Goal: Task Accomplishment & Management: Manage account settings

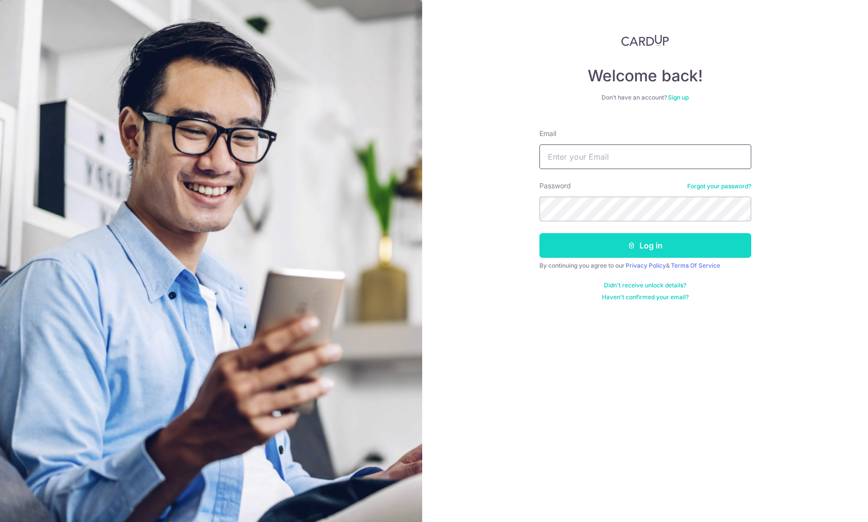
type input "[EMAIL_ADDRESS][DOMAIN_NAME]"
click at [606, 251] on button "Log in" at bounding box center [646, 245] width 212 height 25
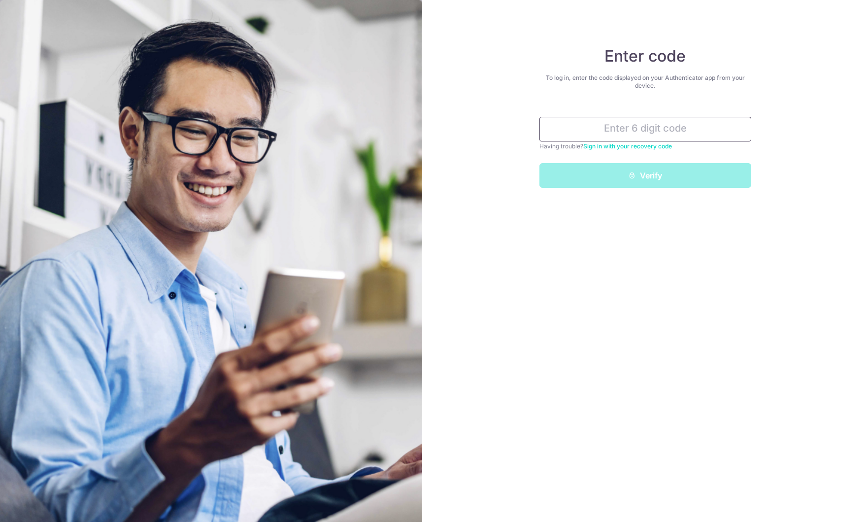
drag, startPoint x: 623, startPoint y: 133, endPoint x: 592, endPoint y: 122, distance: 32.6
click at [621, 133] on input "text" at bounding box center [646, 129] width 212 height 25
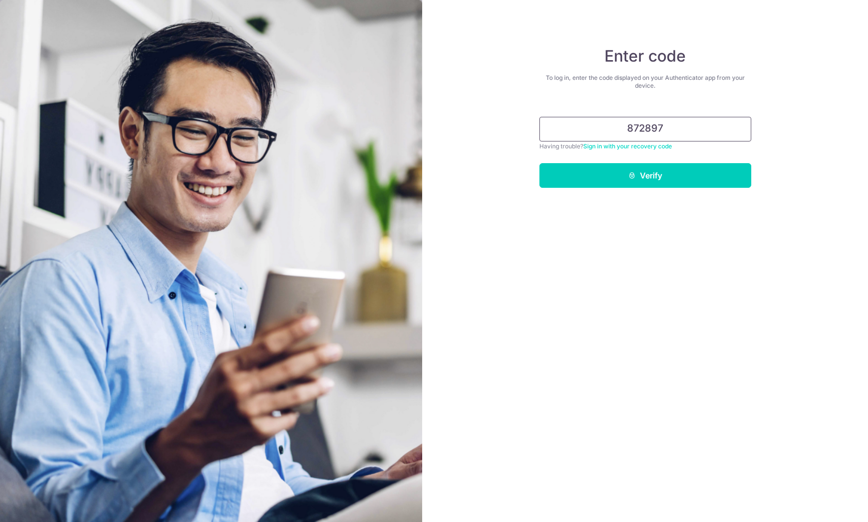
type input "872897"
click at [540, 163] on button "Verify" at bounding box center [646, 175] width 212 height 25
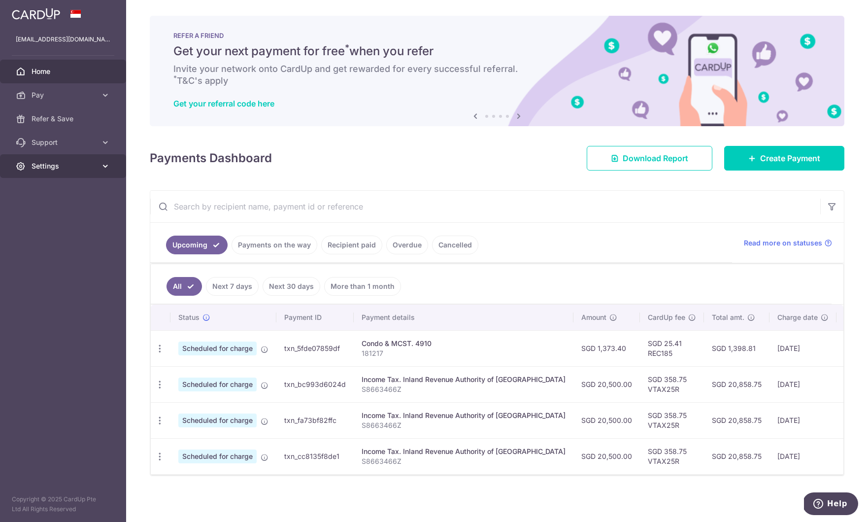
click at [50, 173] on link "Settings" at bounding box center [63, 166] width 126 height 24
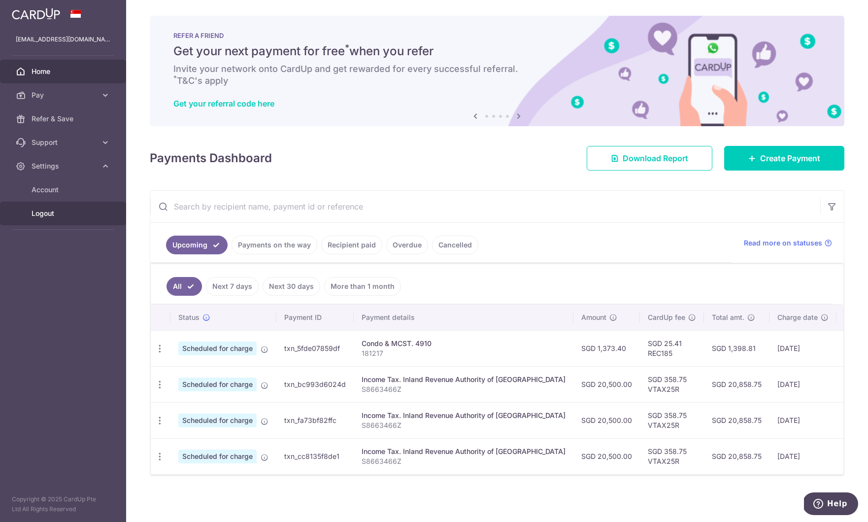
click at [62, 217] on span "Logout" at bounding box center [64, 213] width 65 height 10
